Goal: Navigation & Orientation: Find specific page/section

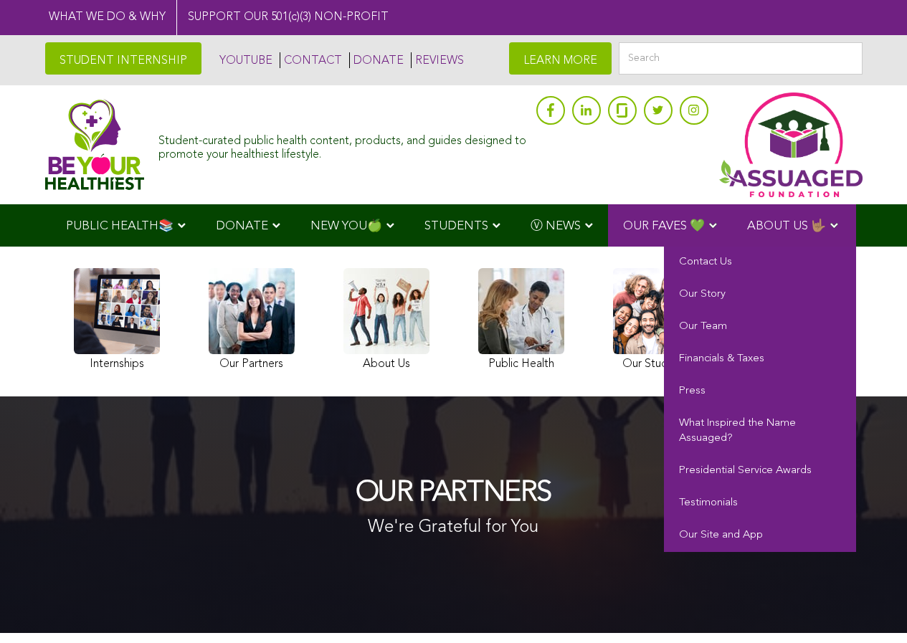
click at [732, 247] on link "ABOUT US 🤟🏽" at bounding box center [794, 225] width 124 height 42
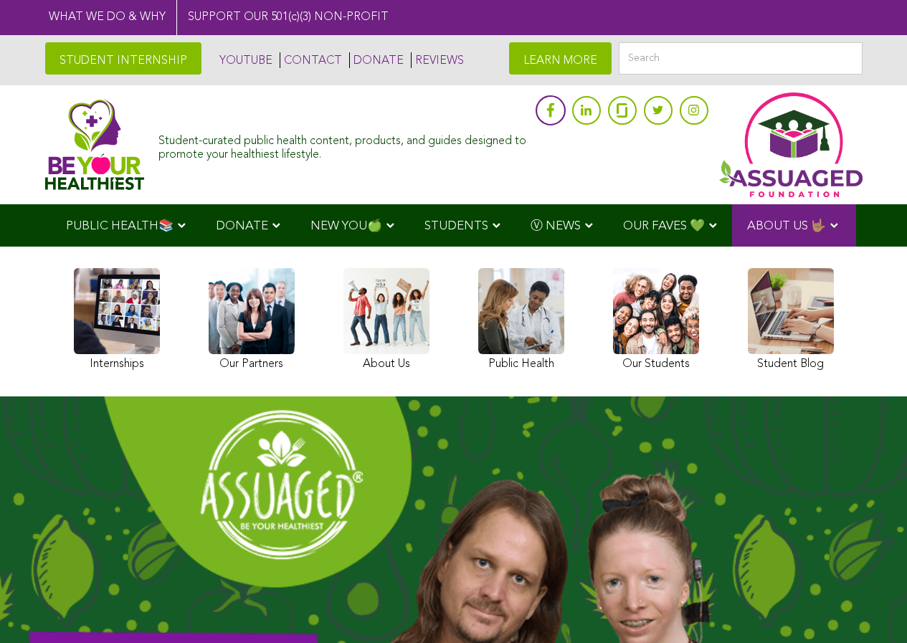
click at [540, 102] on link at bounding box center [551, 110] width 30 height 30
